Goal: Information Seeking & Learning: Check status

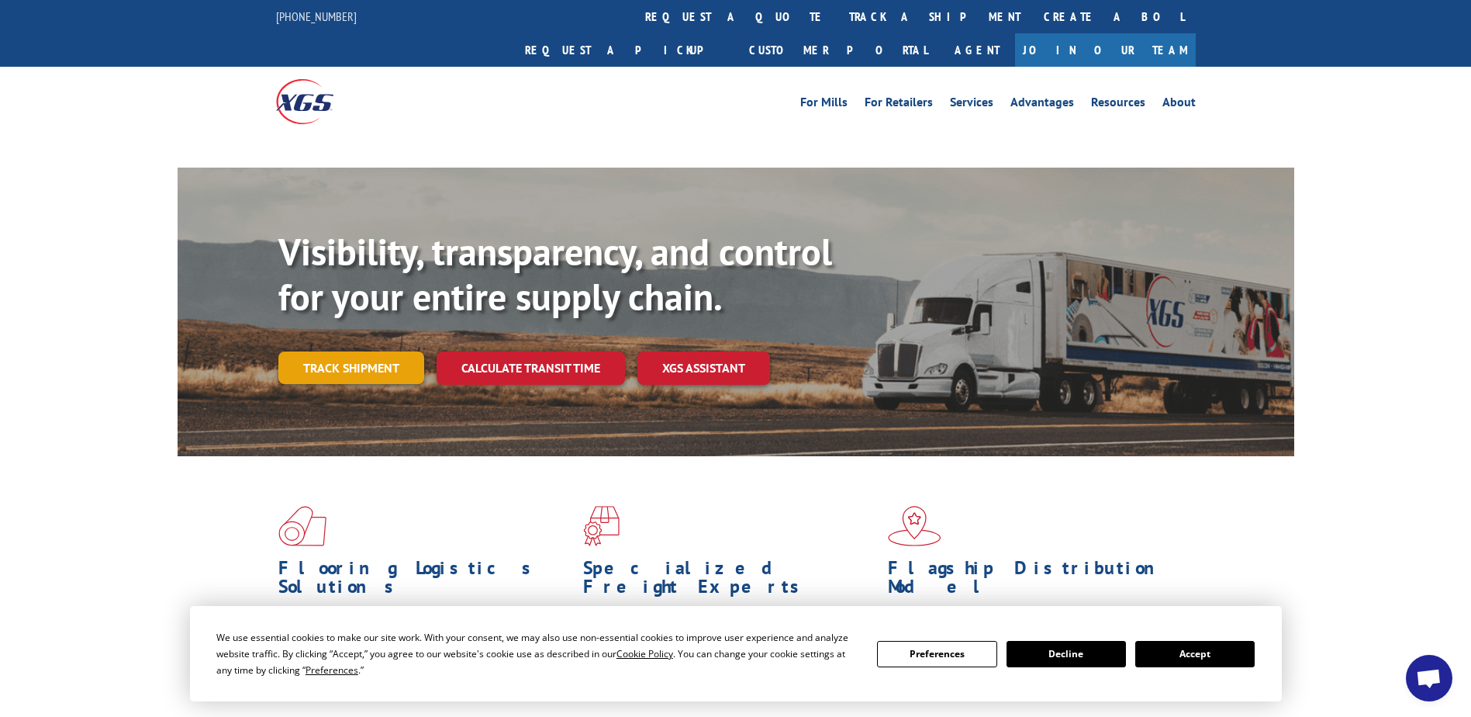
click at [342, 351] on link "Track shipment" at bounding box center [351, 367] width 146 height 33
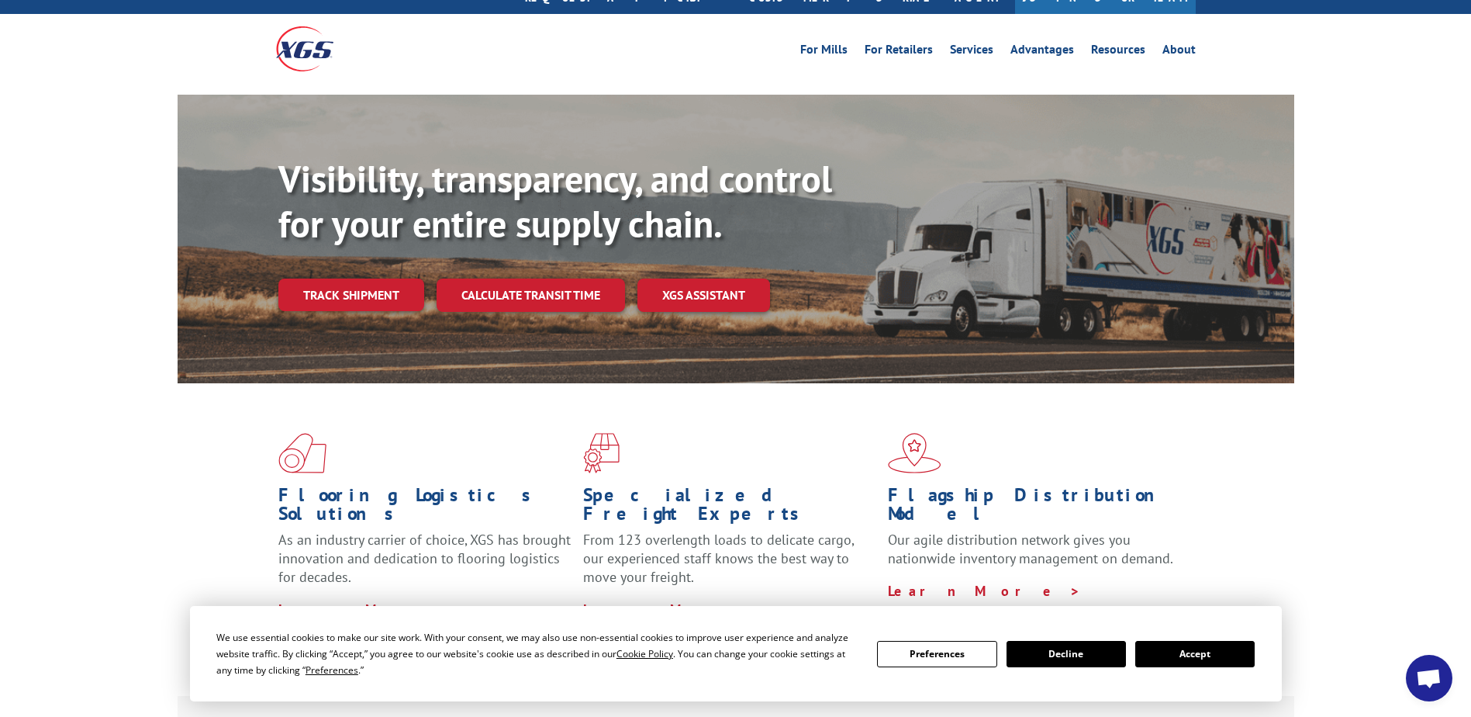
scroll to position [155, 0]
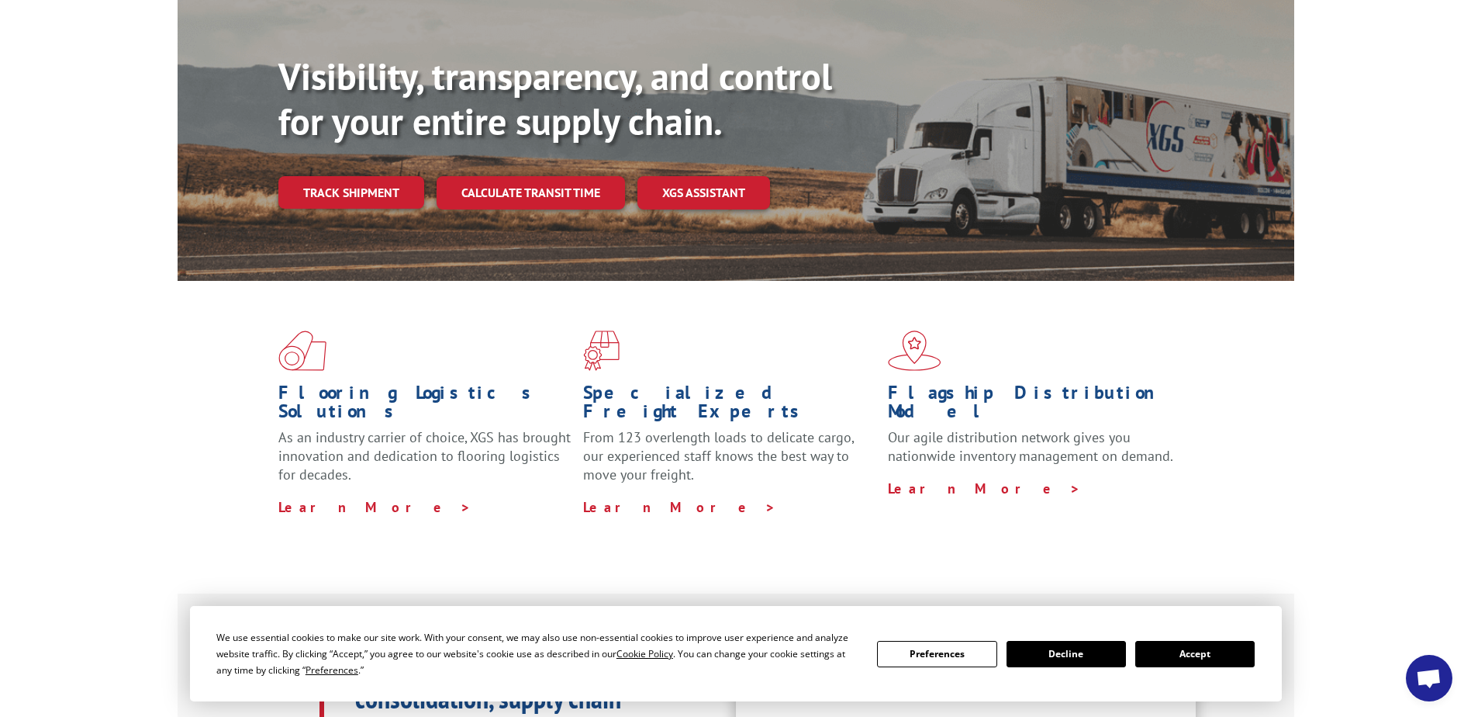
click at [1200, 658] on button "Accept" at bounding box center [1194, 654] width 119 height 26
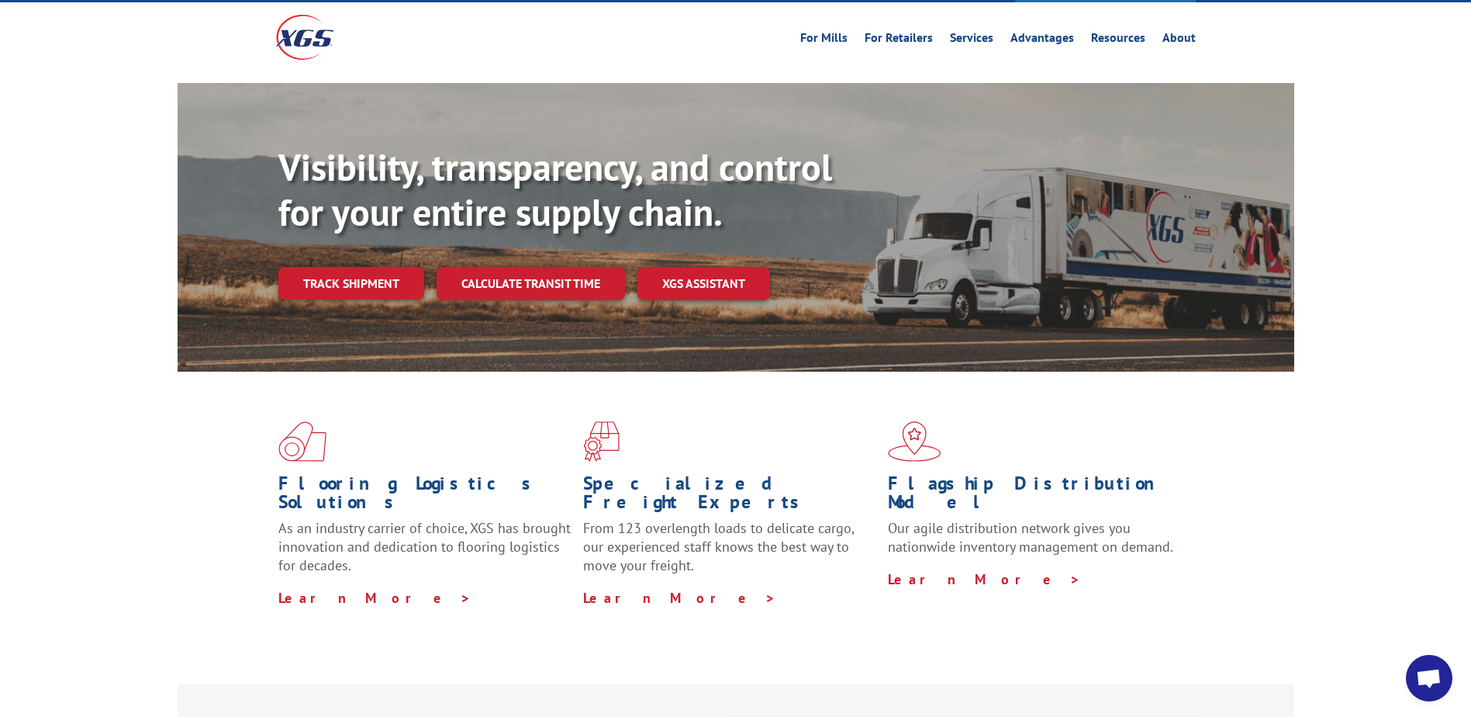
scroll to position [0, 0]
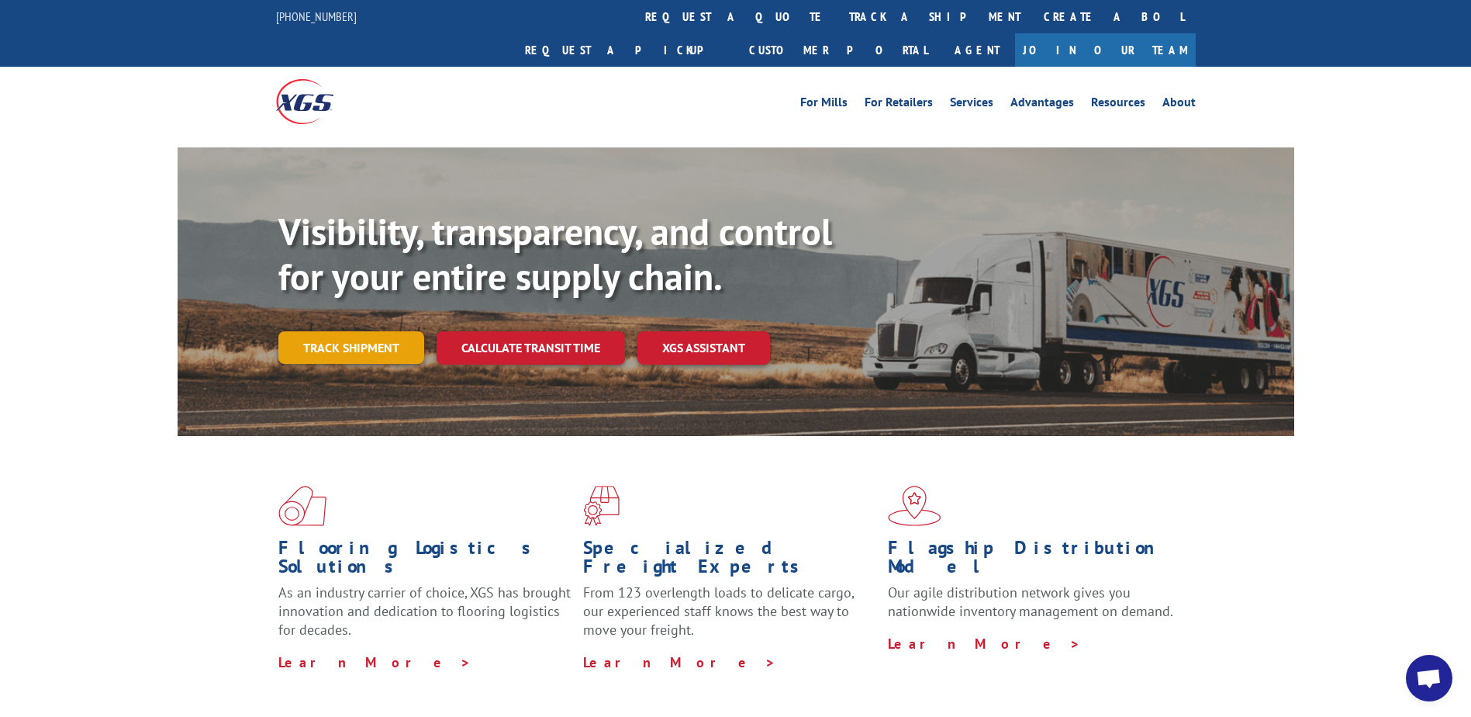
click at [366, 331] on link "Track shipment" at bounding box center [351, 347] width 146 height 33
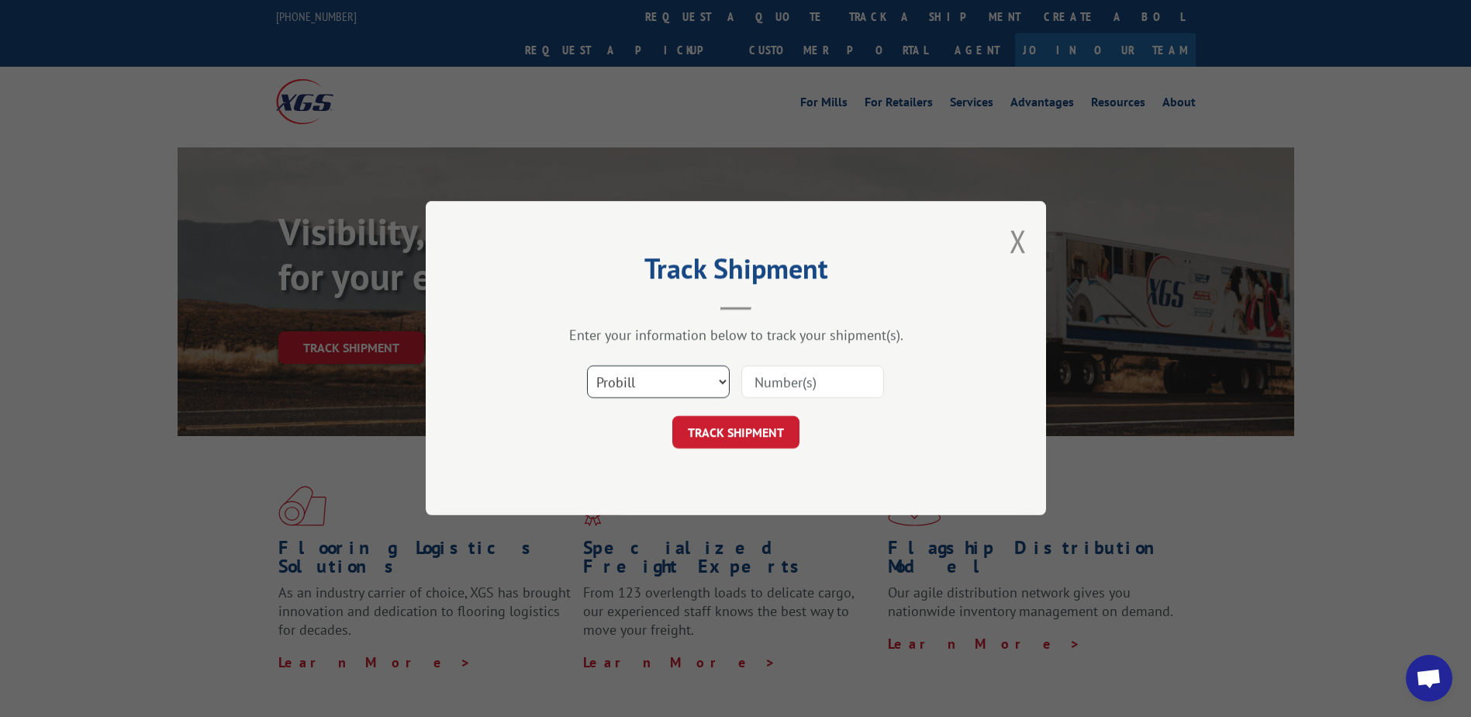
click at [655, 394] on select "Select category... Probill BOL PO" at bounding box center [658, 382] width 143 height 33
select select "bol"
click at [587, 366] on select "Select category... Probill BOL PO" at bounding box center [658, 382] width 143 height 33
click at [769, 382] on input at bounding box center [812, 382] width 143 height 33
click at [797, 390] on input at bounding box center [812, 382] width 143 height 33
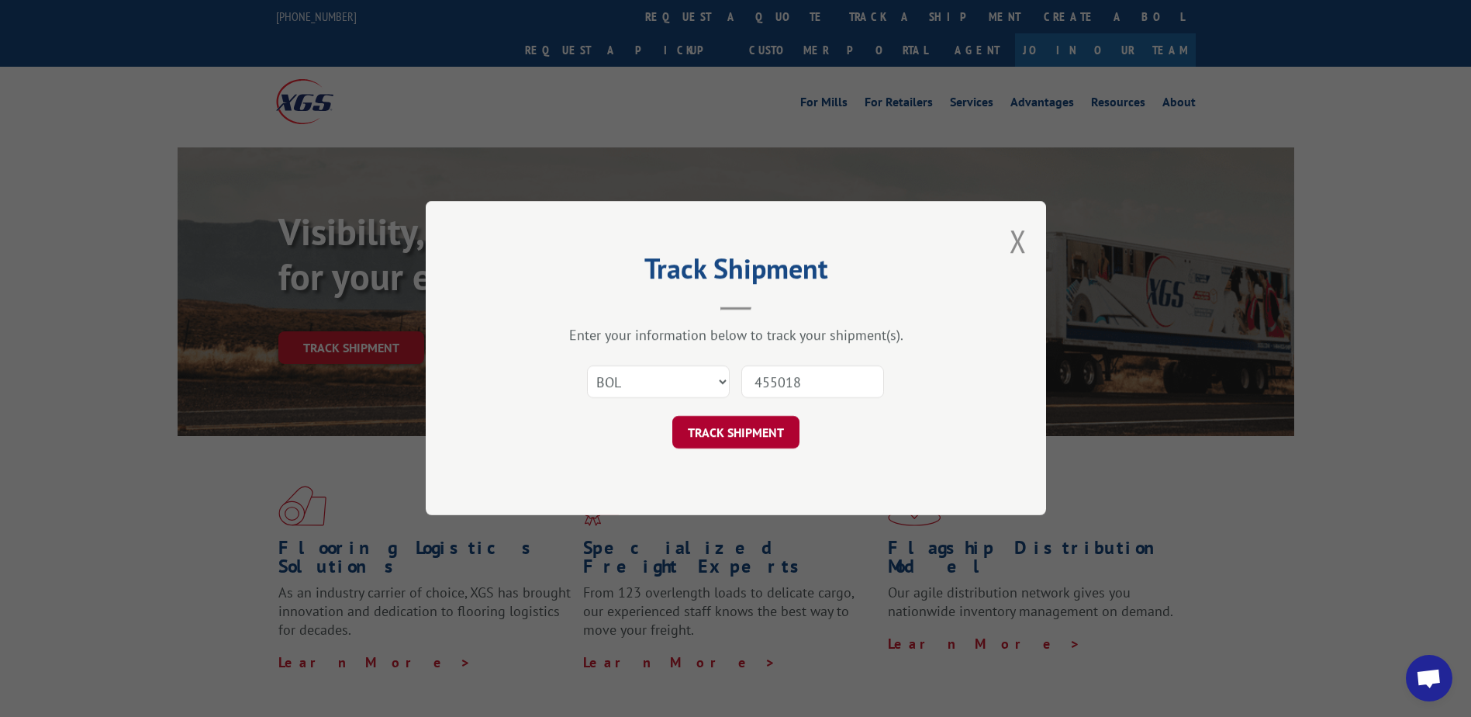
type input "455018"
click at [765, 437] on button "TRACK SHIPMENT" at bounding box center [735, 432] width 127 height 33
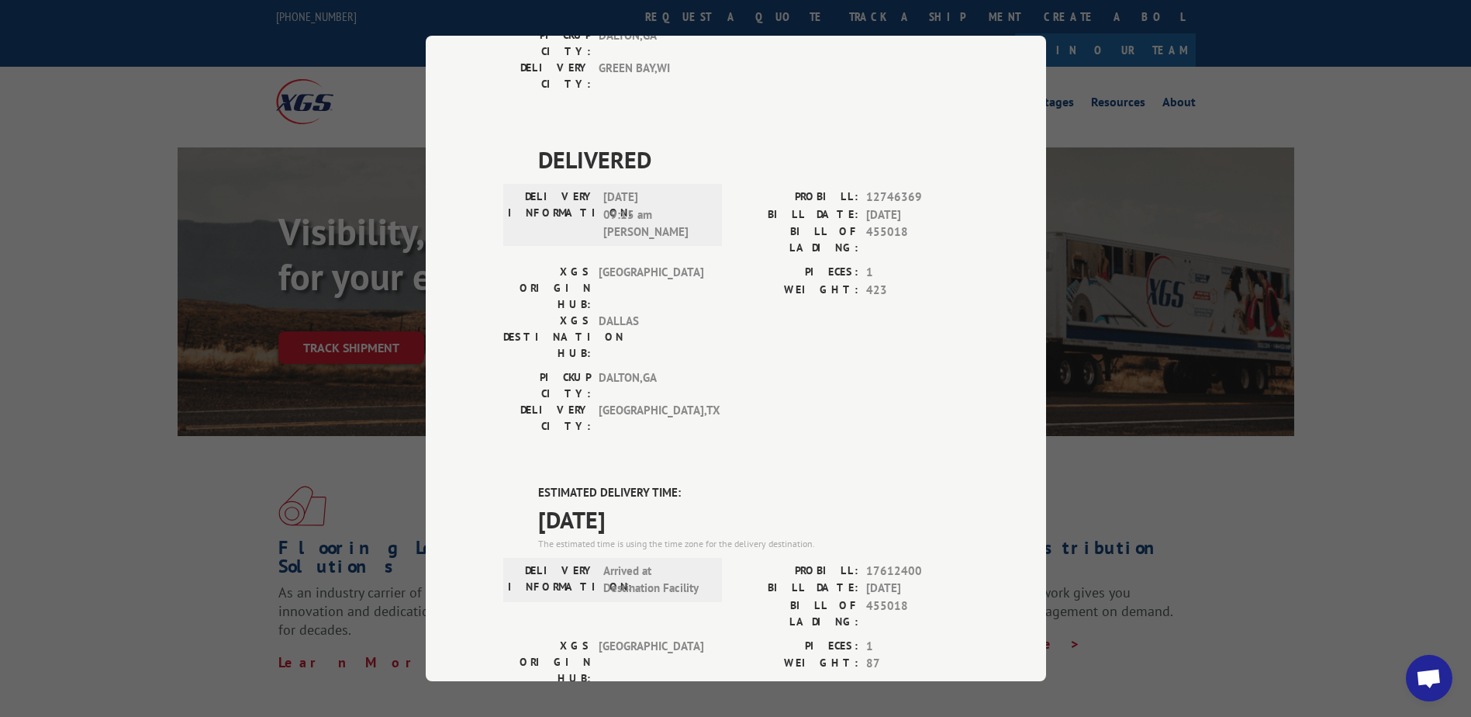
scroll to position [1011, 0]
